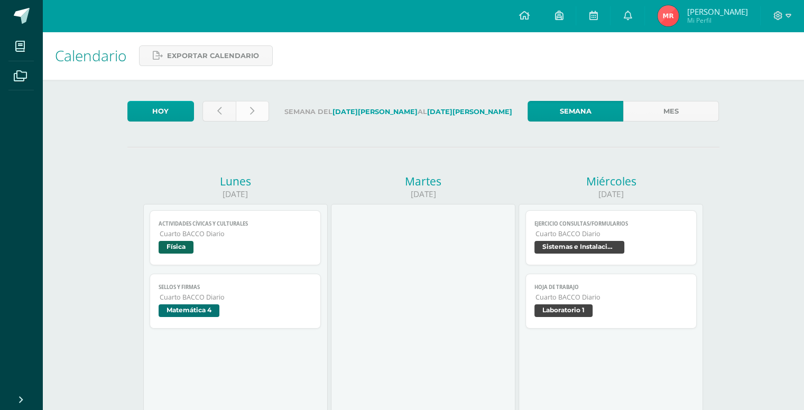
click at [256, 103] on link at bounding box center [252, 111] width 33 height 21
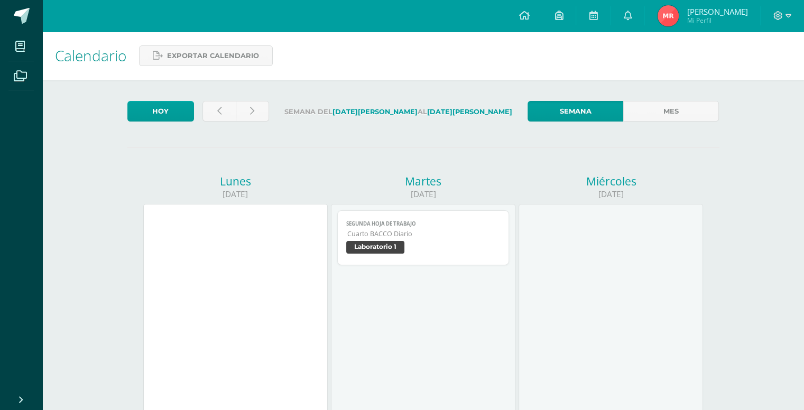
click at [468, 262] on link "Segunda Hoja de trabajo Cuarto BACCO Diario Laboratorio 1" at bounding box center [423, 237] width 172 height 55
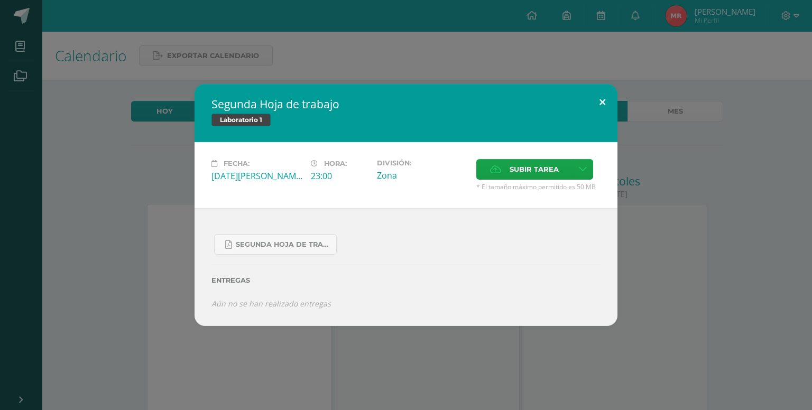
click at [610, 104] on button at bounding box center [602, 102] width 30 height 36
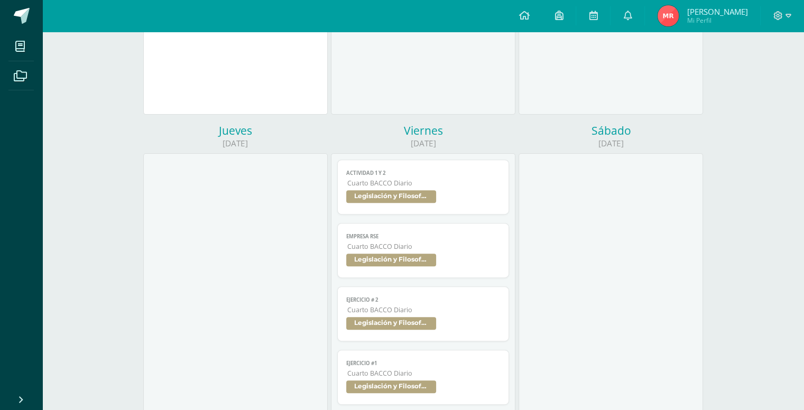
scroll to position [317, 0]
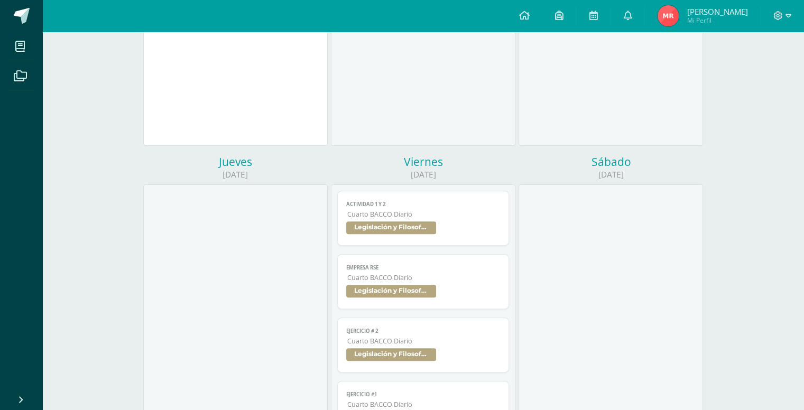
click at [403, 236] on span "Legislación y Filosofía Empresarial" at bounding box center [423, 228] width 154 height 15
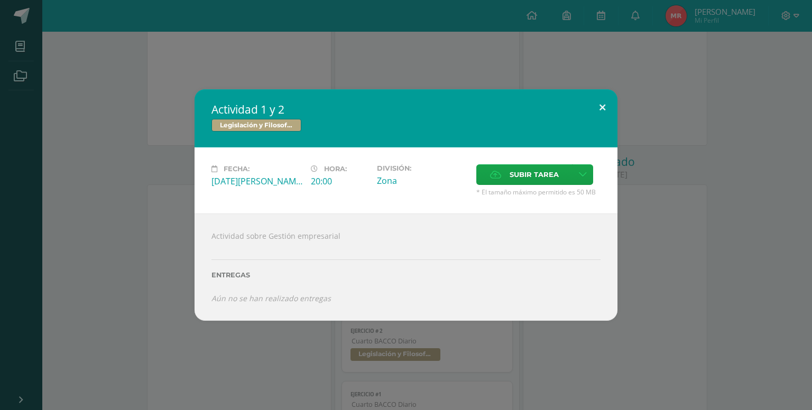
click at [592, 108] on button at bounding box center [602, 107] width 30 height 36
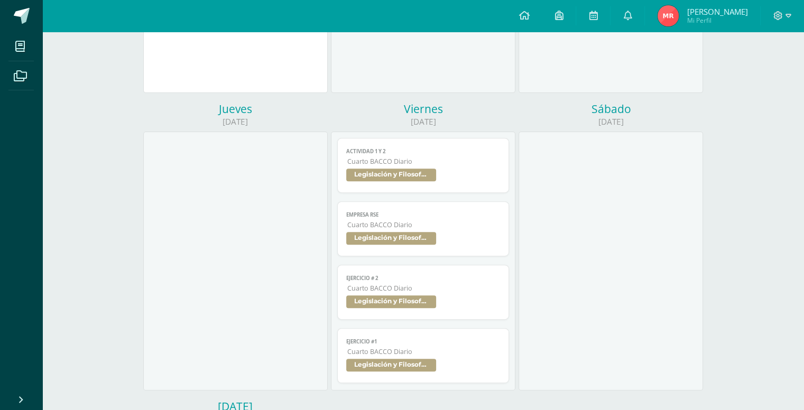
scroll to position [476, 0]
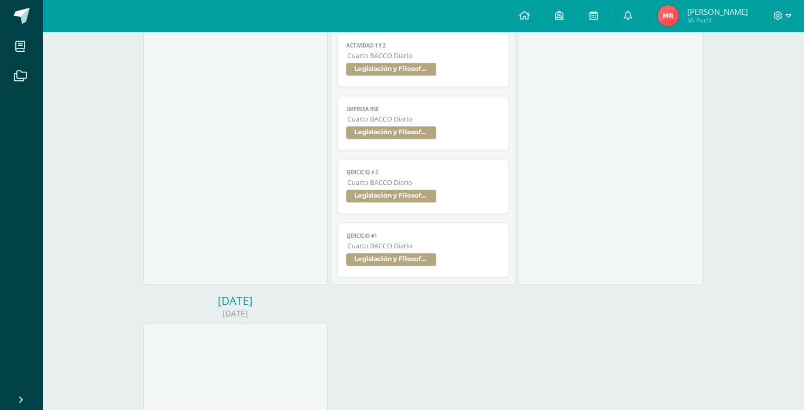
click at [438, 231] on link "Ejercicio #1 Cuarto BACCO Diario Legislación y Filosofía Empresarial" at bounding box center [423, 249] width 172 height 55
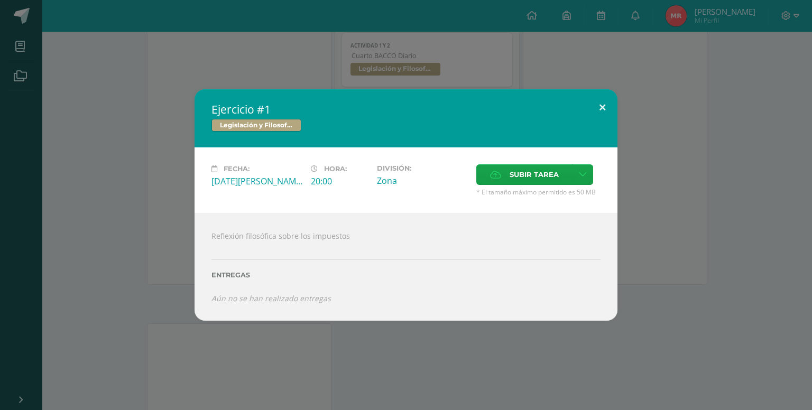
click at [607, 118] on button at bounding box center [602, 107] width 30 height 36
